Goal: Complete application form

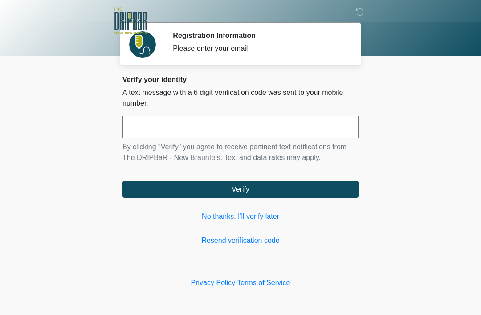
click at [247, 213] on link "No thanks, I'll verify later" at bounding box center [240, 216] width 236 height 11
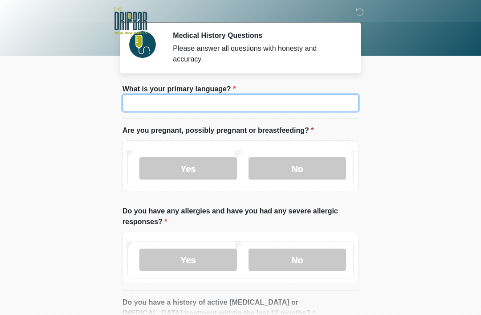
click at [306, 98] on input "What is your primary language?" at bounding box center [240, 102] width 236 height 17
type input "*******"
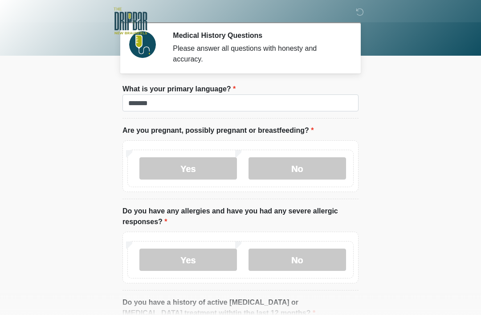
click at [307, 165] on label "No" at bounding box center [296, 168] width 97 height 22
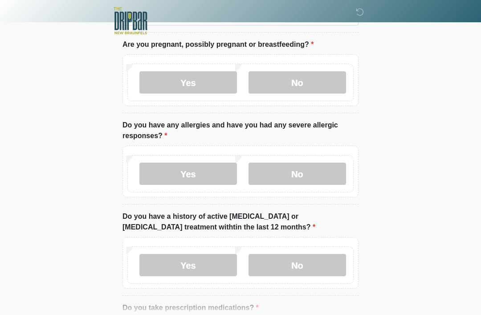
scroll to position [86, 0]
click at [316, 171] on label "No" at bounding box center [296, 173] width 97 height 22
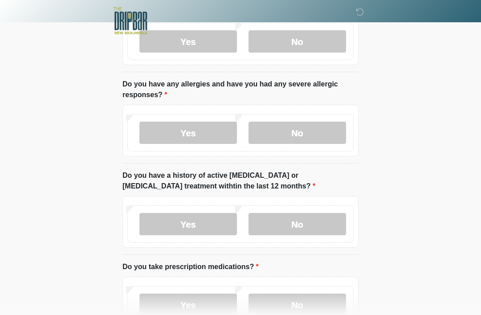
scroll to position [127, 0]
click at [317, 221] on label "No" at bounding box center [296, 224] width 97 height 22
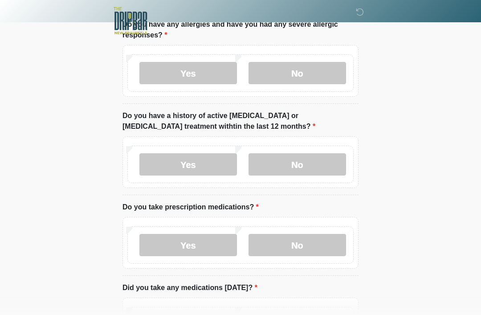
scroll to position [188, 0]
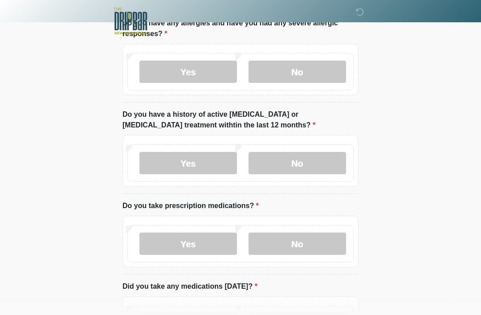
click at [319, 244] on label "No" at bounding box center [296, 243] width 97 height 22
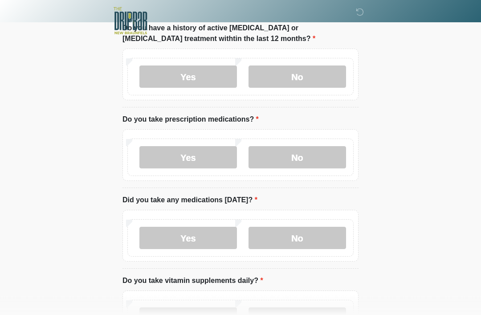
scroll to position [274, 0]
click at [315, 237] on label "No" at bounding box center [296, 238] width 97 height 22
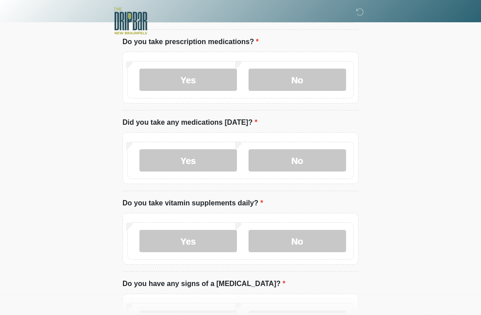
scroll to position [356, 0]
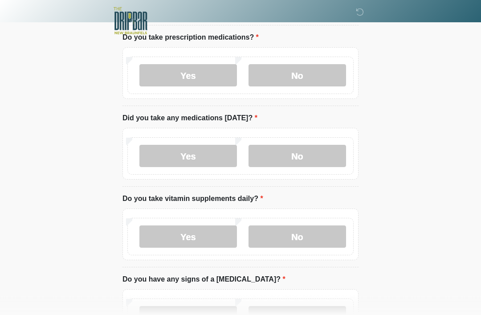
click at [314, 232] on label "No" at bounding box center [296, 237] width 97 height 22
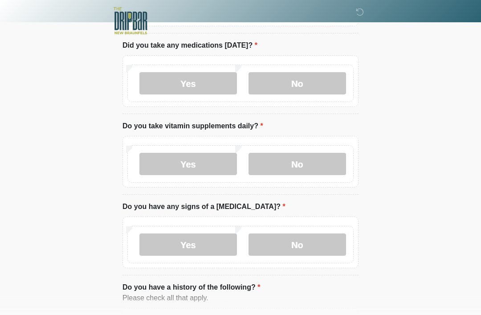
scroll to position [429, 0]
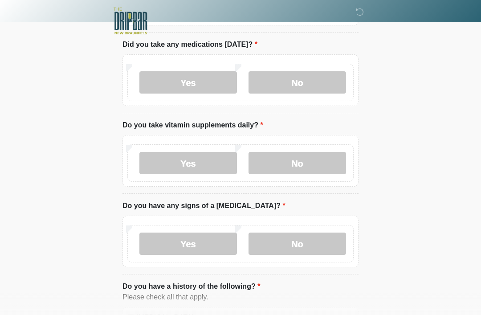
click at [316, 239] on label "No" at bounding box center [296, 243] width 97 height 22
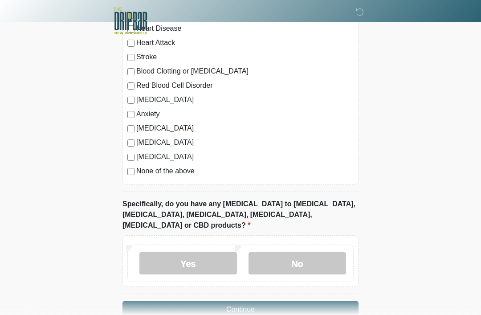
scroll to position [736, 0]
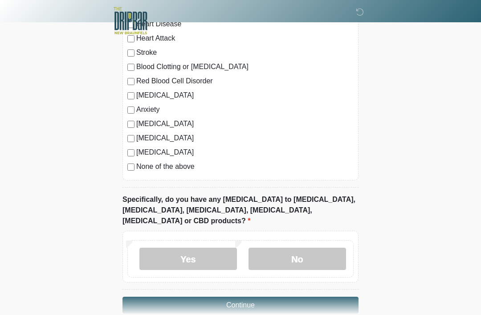
click at [139, 167] on label "None of the above" at bounding box center [244, 167] width 217 height 11
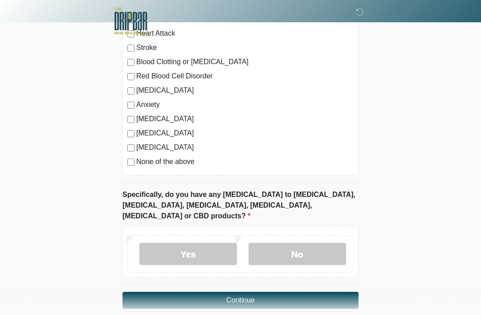
scroll to position [742, 0]
click at [329, 242] on label "No" at bounding box center [296, 253] width 97 height 22
click at [325, 291] on button "Continue" at bounding box center [240, 299] width 236 height 17
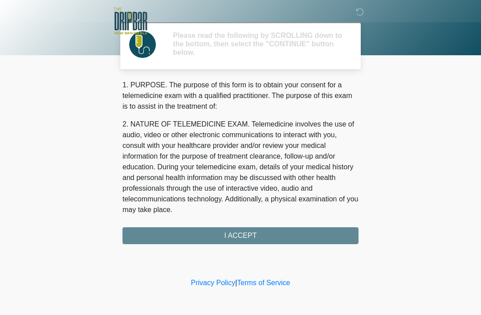
scroll to position [0, 0]
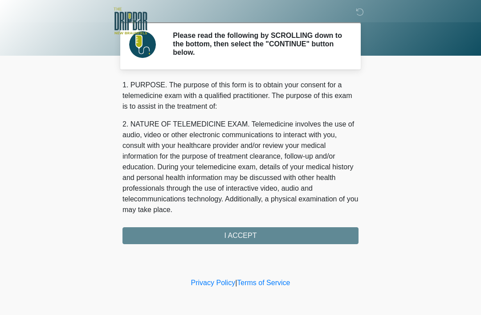
click at [305, 235] on div "1. PURPOSE. The purpose of this form is to obtain your consent for a telemedici…" at bounding box center [240, 162] width 236 height 164
click at [276, 236] on div "1. PURPOSE. The purpose of this form is to obtain your consent for a telemedici…" at bounding box center [240, 162] width 236 height 164
click at [254, 242] on div "1. PURPOSE. The purpose of this form is to obtain your consent for a telemedici…" at bounding box center [240, 162] width 236 height 164
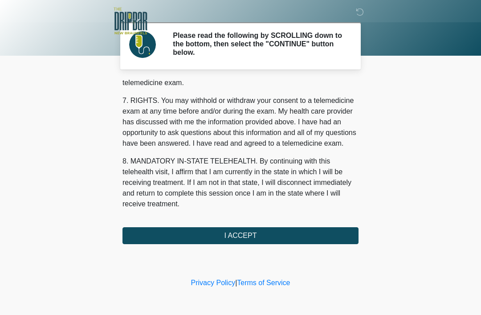
scroll to position [390, 0]
click at [275, 236] on button "I ACCEPT" at bounding box center [240, 235] width 236 height 17
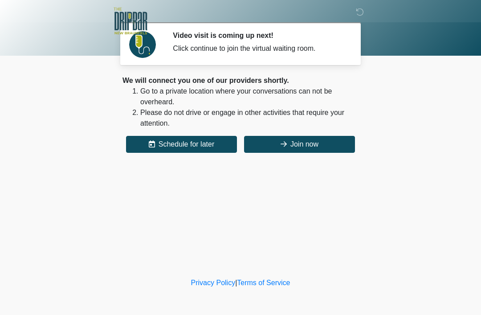
click at [300, 145] on button "Join now" at bounding box center [299, 144] width 111 height 17
